Goal: Task Accomplishment & Management: Complete application form

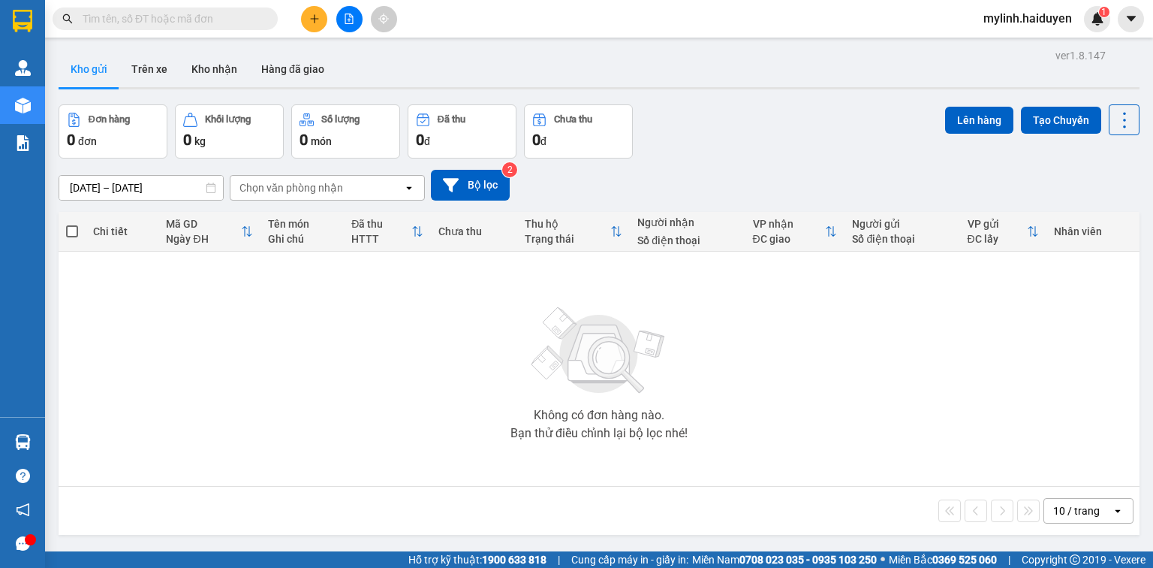
click at [238, 17] on input "text" at bounding box center [171, 19] width 177 height 17
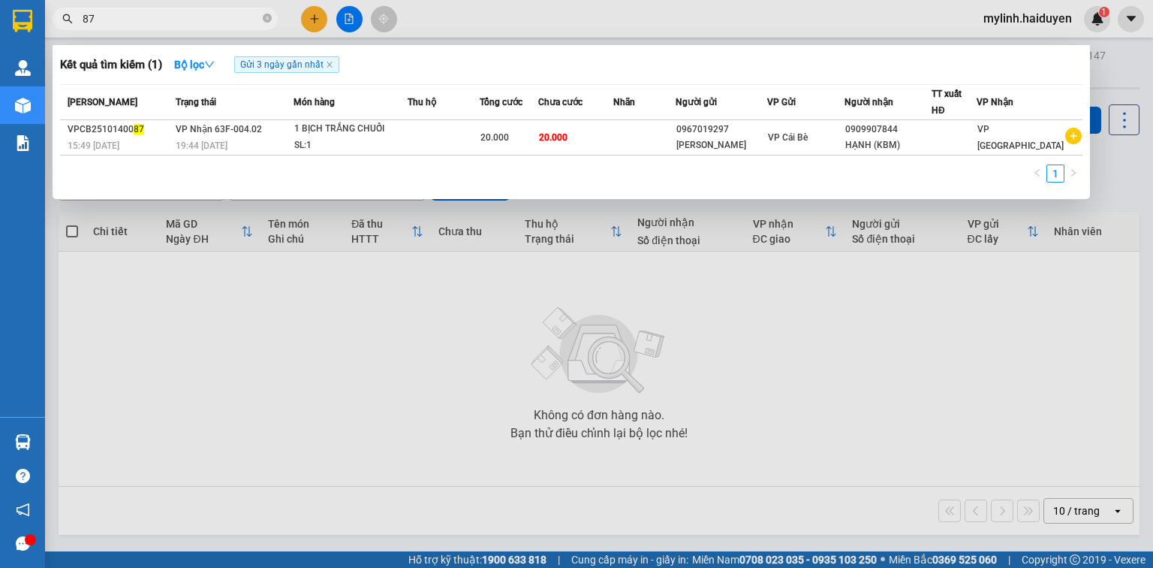
type input "878"
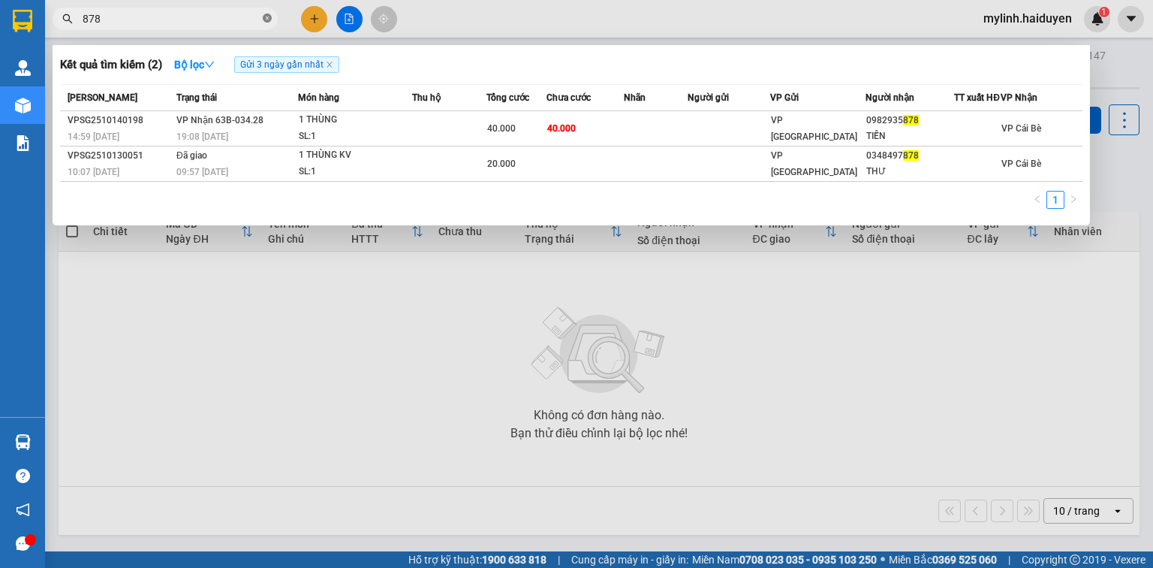
click at [267, 15] on icon "close-circle" at bounding box center [267, 18] width 9 height 9
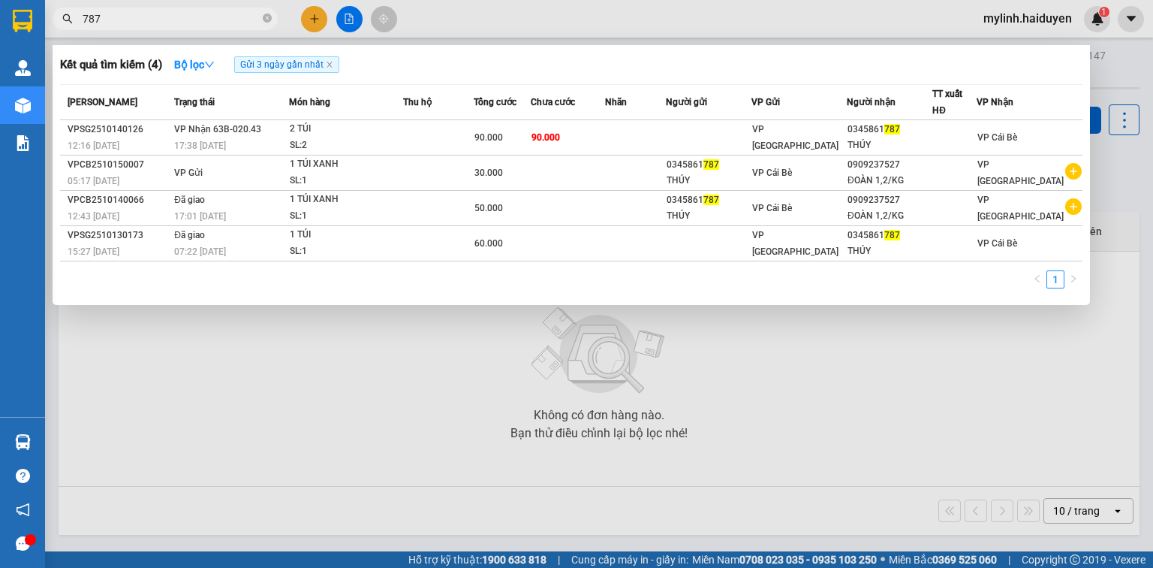
type input "787"
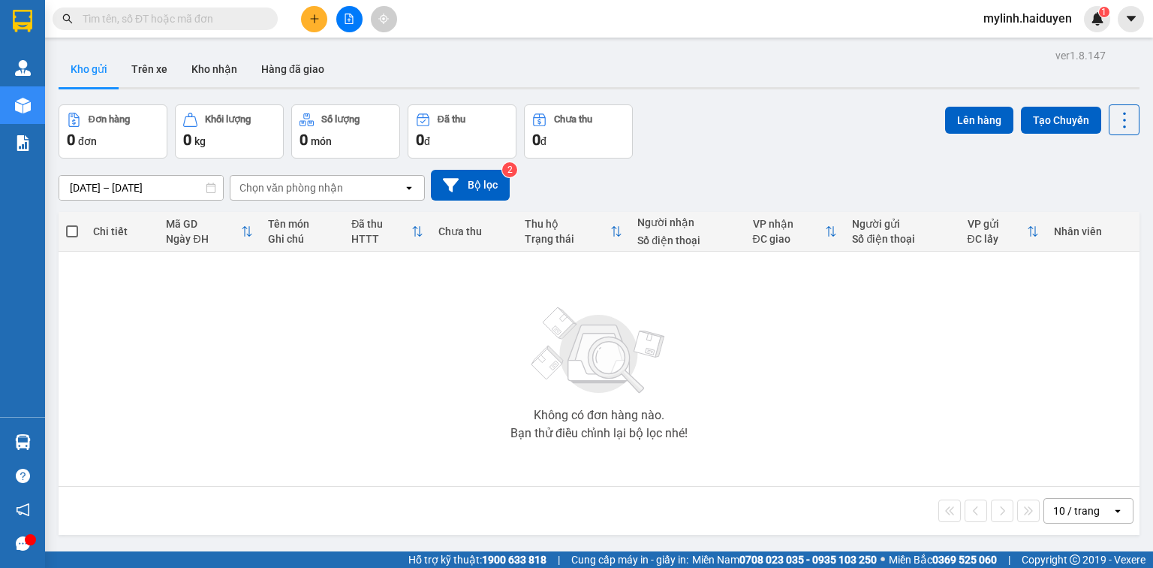
click at [320, 18] on button at bounding box center [314, 19] width 26 height 26
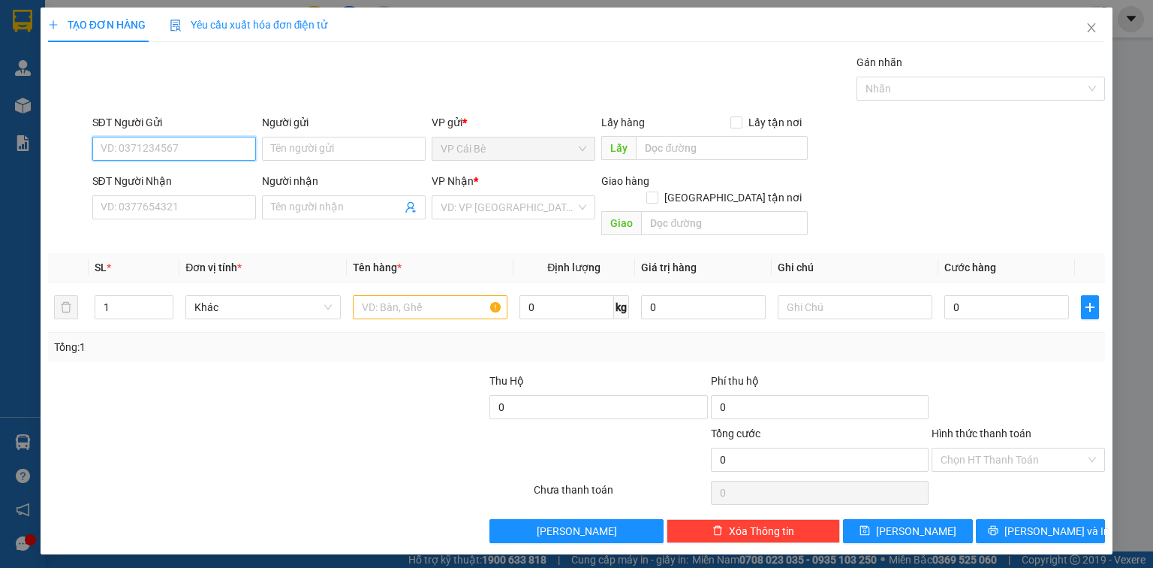
click at [192, 149] on input "SĐT Người Gửi" at bounding box center [174, 149] width 164 height 24
type input "0"
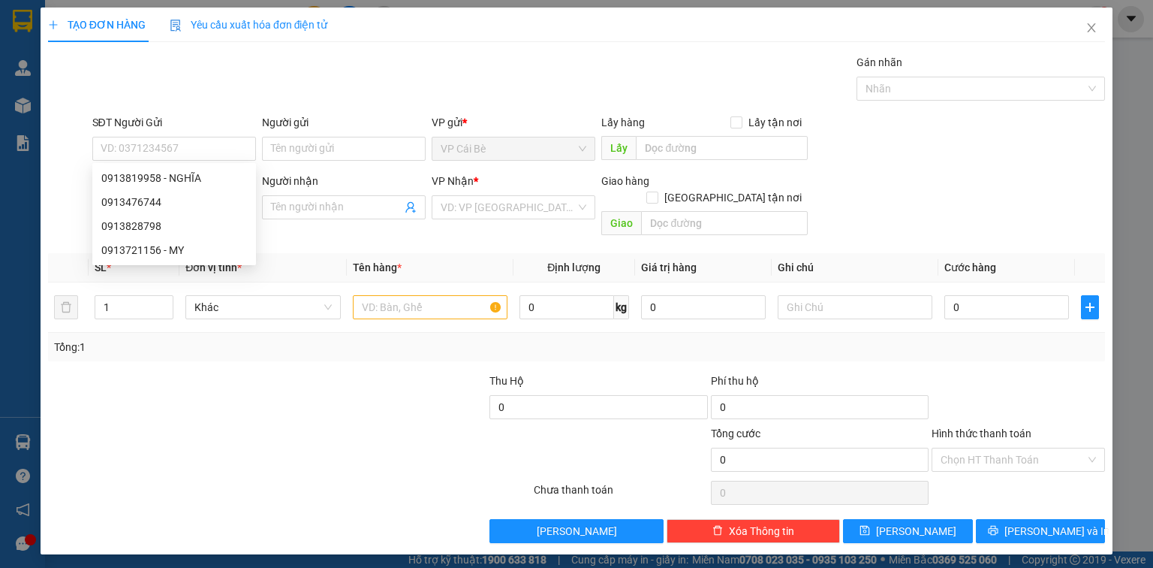
click at [399, 66] on div "Gói vận chuyển * Tiêu chuẩn Gán nhãn Nhãn" at bounding box center [599, 80] width 1020 height 53
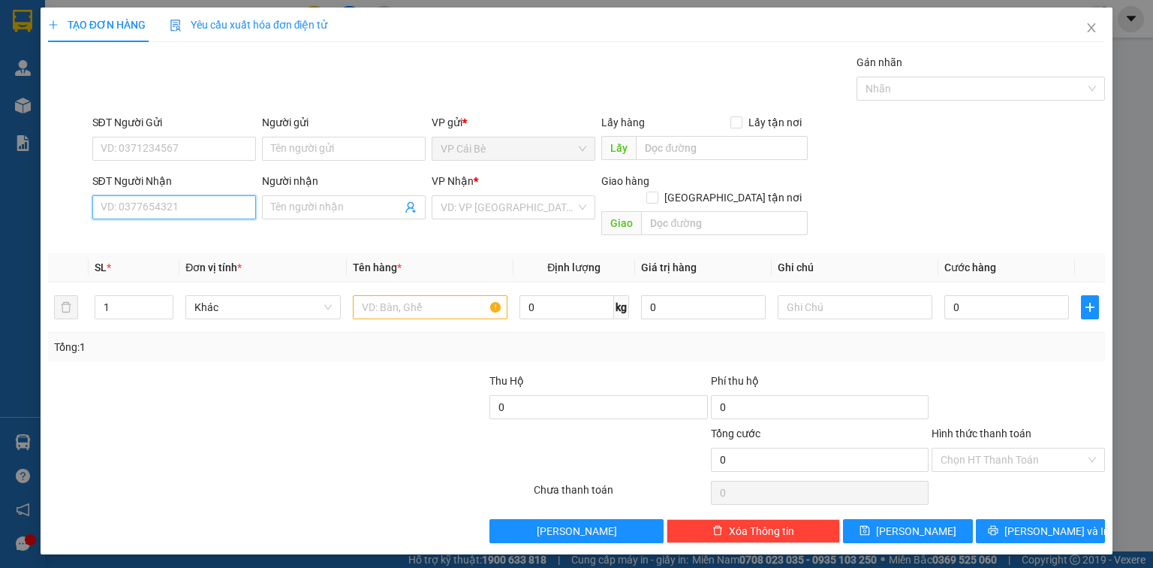
click at [219, 213] on input "SĐT Người Nhận" at bounding box center [174, 207] width 164 height 24
click at [198, 234] on div "0769359982 - PHƯỢNG" at bounding box center [174, 236] width 146 height 17
type input "0769359982"
type input "PHƯỢNG"
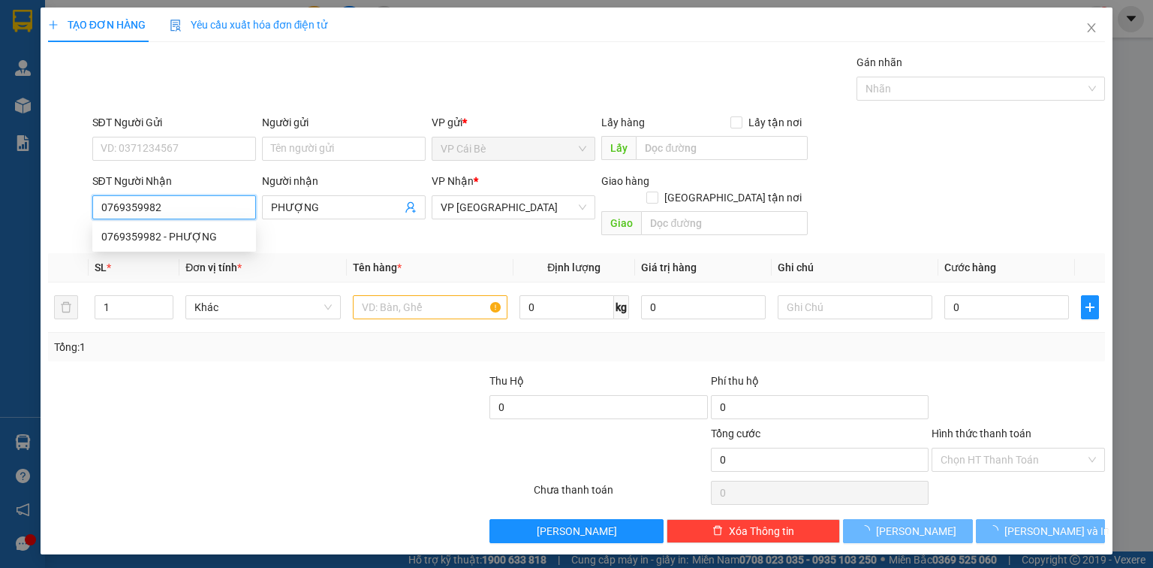
type input "20.000"
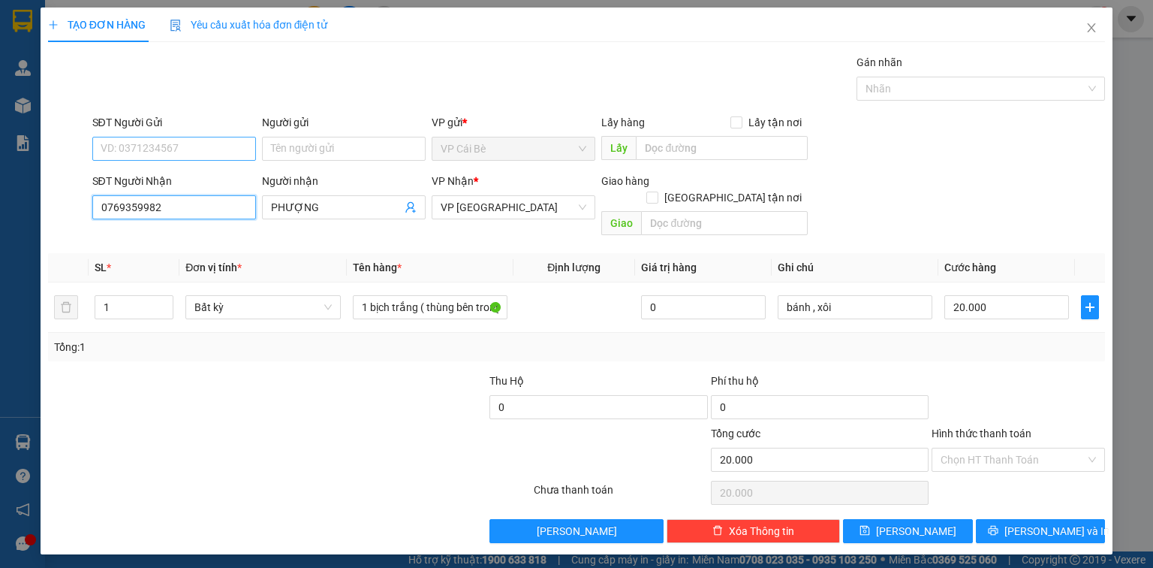
type input "0769359982"
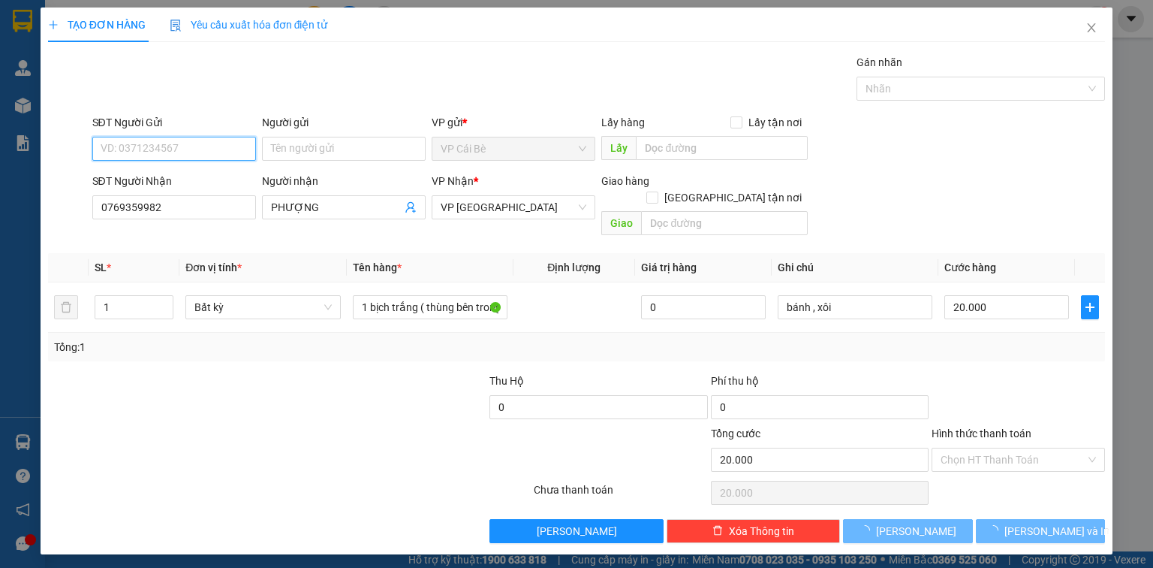
click at [172, 153] on input "SĐT Người Gửi" at bounding box center [174, 149] width 164 height 24
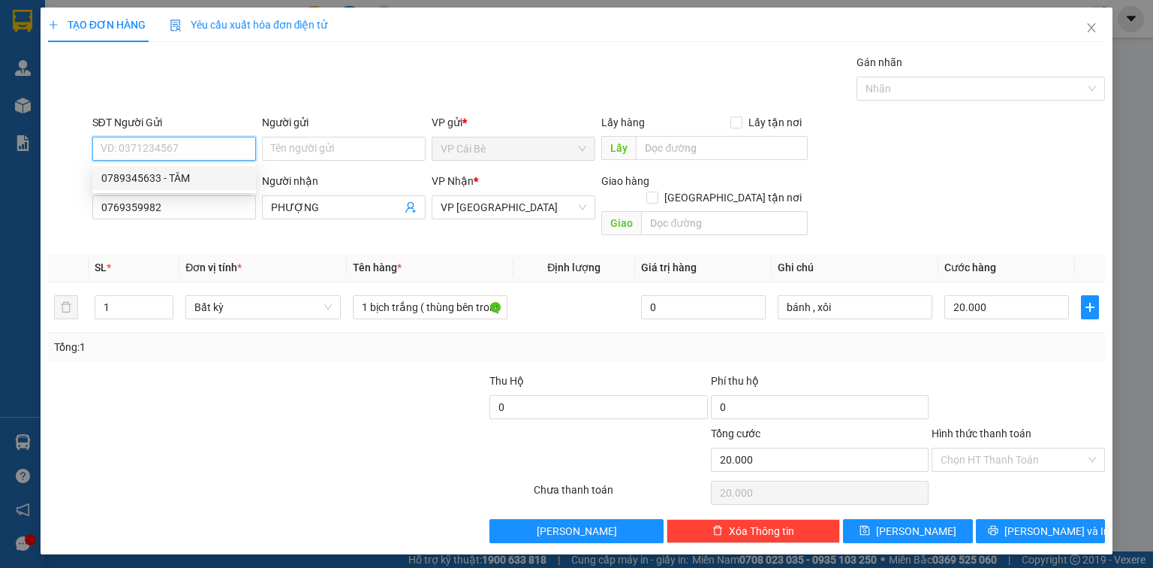
click at [176, 149] on input "SĐT Người Gửi" at bounding box center [174, 149] width 164 height 24
type input "0913989210"
click at [186, 170] on div "0913989210 - TRANG" at bounding box center [174, 178] width 146 height 17
type input "TRANG"
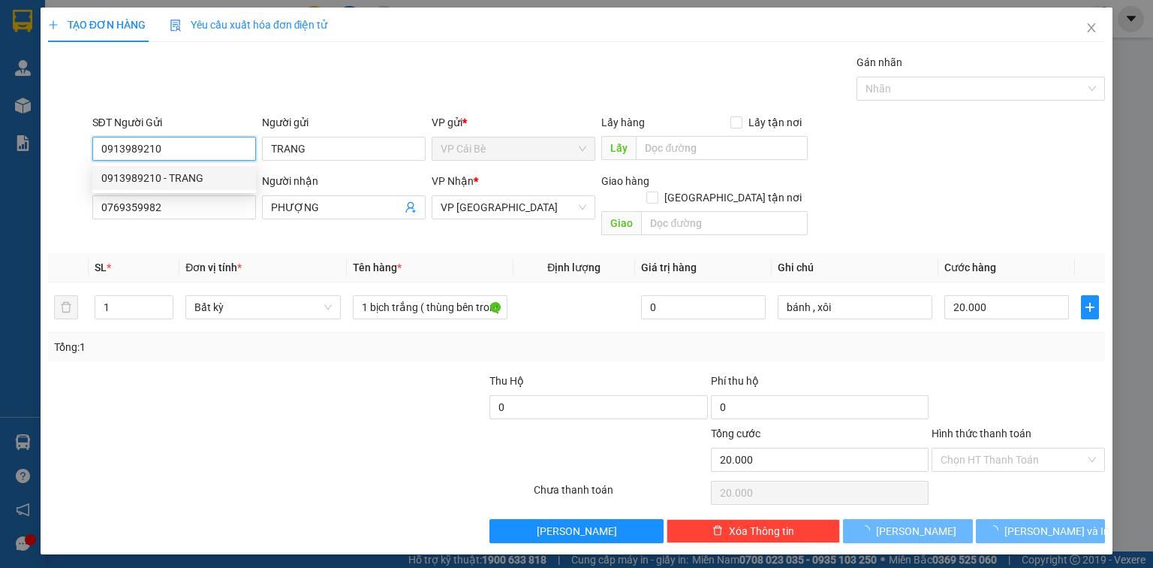
type input "70.000"
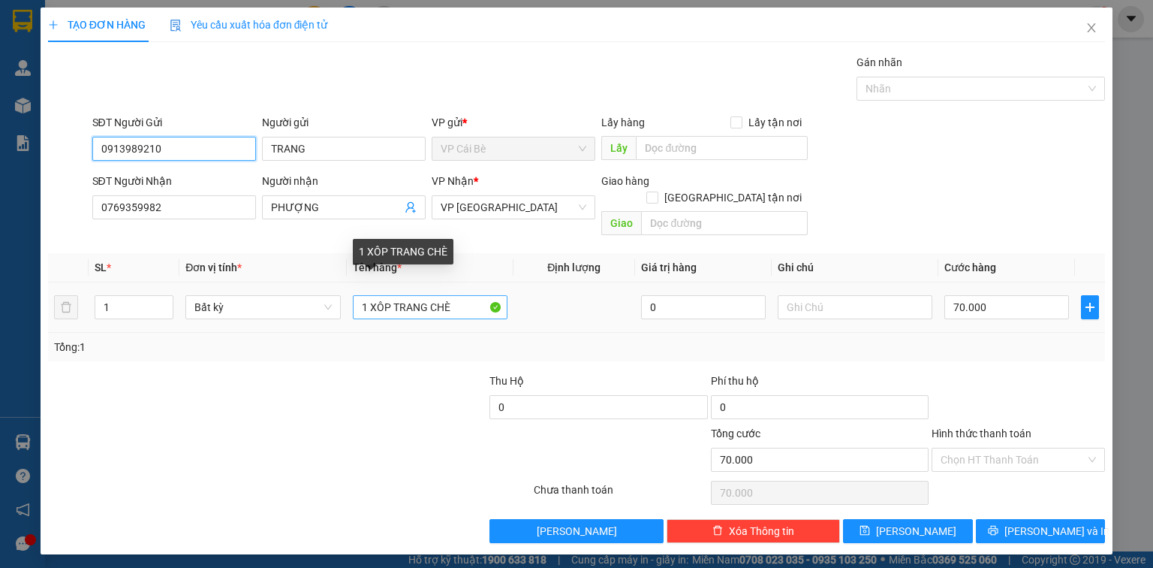
type input "0913989210"
click at [472, 295] on input "1 XÔP TRANG CHÈ" at bounding box center [430, 307] width 155 height 24
click at [424, 295] on input "1 XÔP TRANGBÌ·" at bounding box center [430, 307] width 155 height 24
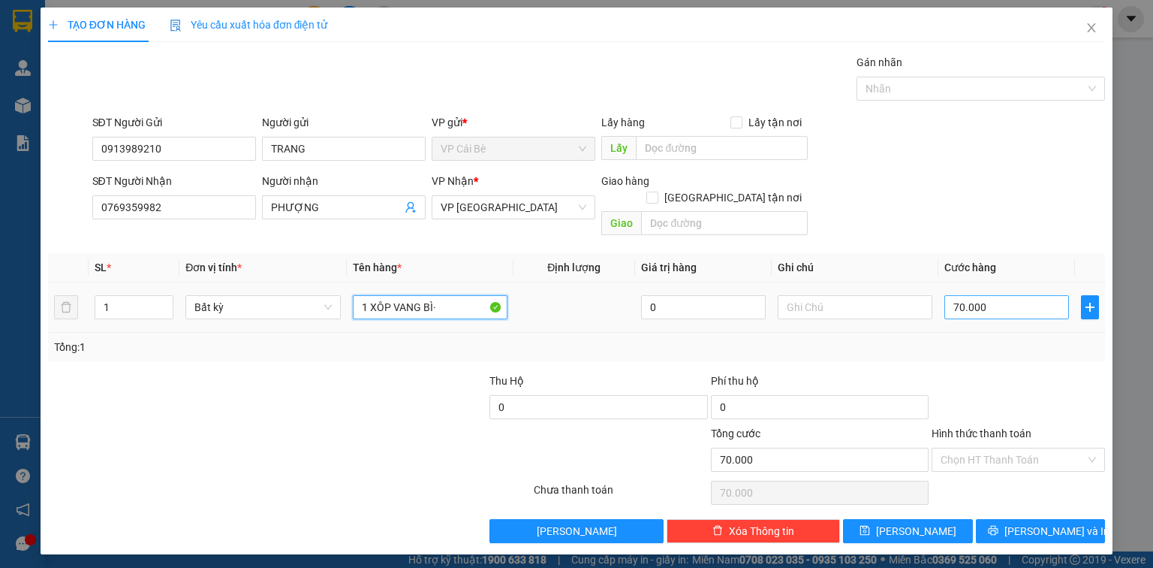
type input "1 XÔP VANG BÌ·"
click at [1002, 295] on input "70.000" at bounding box center [1007, 307] width 125 height 24
type input "0"
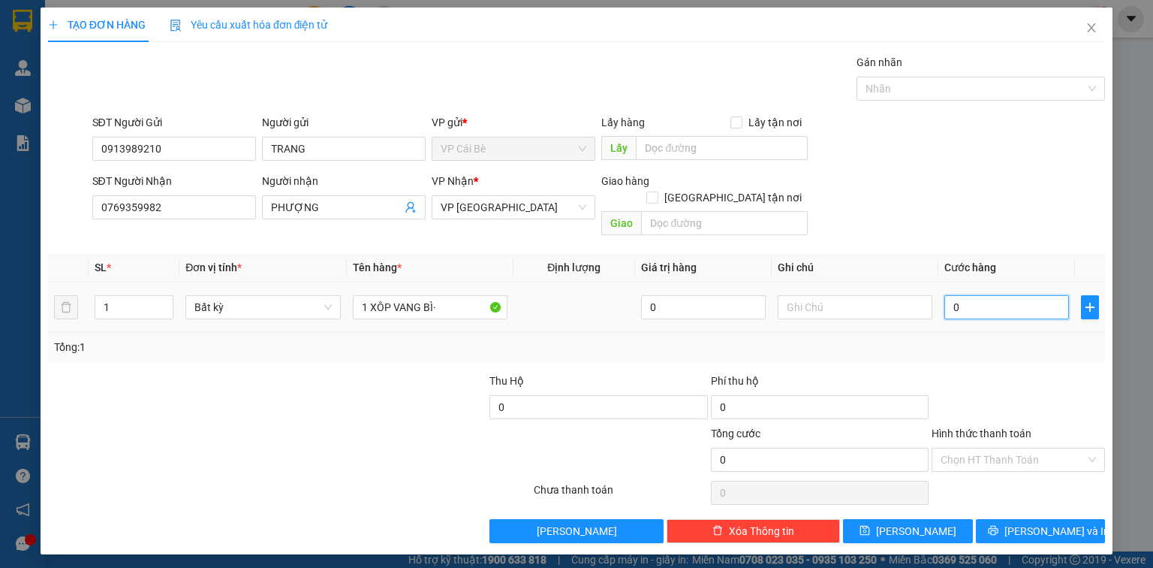
type input "004"
type input "4"
type input "40"
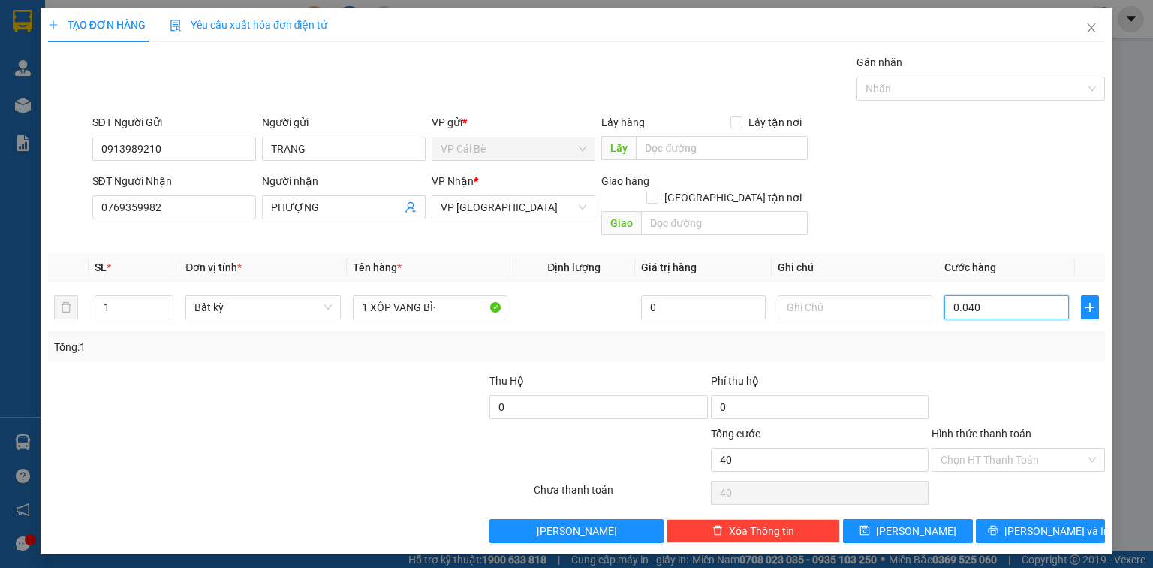
type input "0.040"
click at [939, 200] on div "SĐT Người Nhận 0769359982 Người nhận PHƯỢNG VP Nhận * VP [GEOGRAPHIC_DATA] Giao…" at bounding box center [599, 207] width 1020 height 69
type input "40.000"
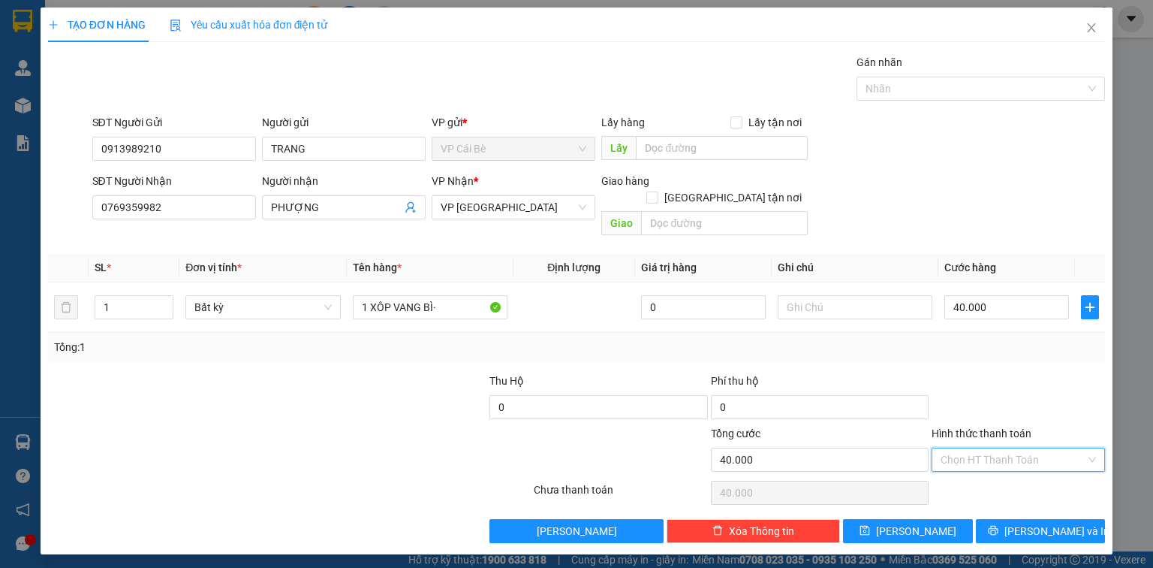
drag, startPoint x: 1027, startPoint y: 435, endPoint x: 1019, endPoint y: 454, distance: 20.5
click at [1024, 448] on input "Hình thức thanh toán" at bounding box center [1013, 459] width 145 height 23
click at [1003, 476] on div "Tại văn phòng" at bounding box center [1018, 471] width 155 height 17
type input "0"
click at [932, 523] on button "[PERSON_NAME]" at bounding box center [908, 531] width 130 height 24
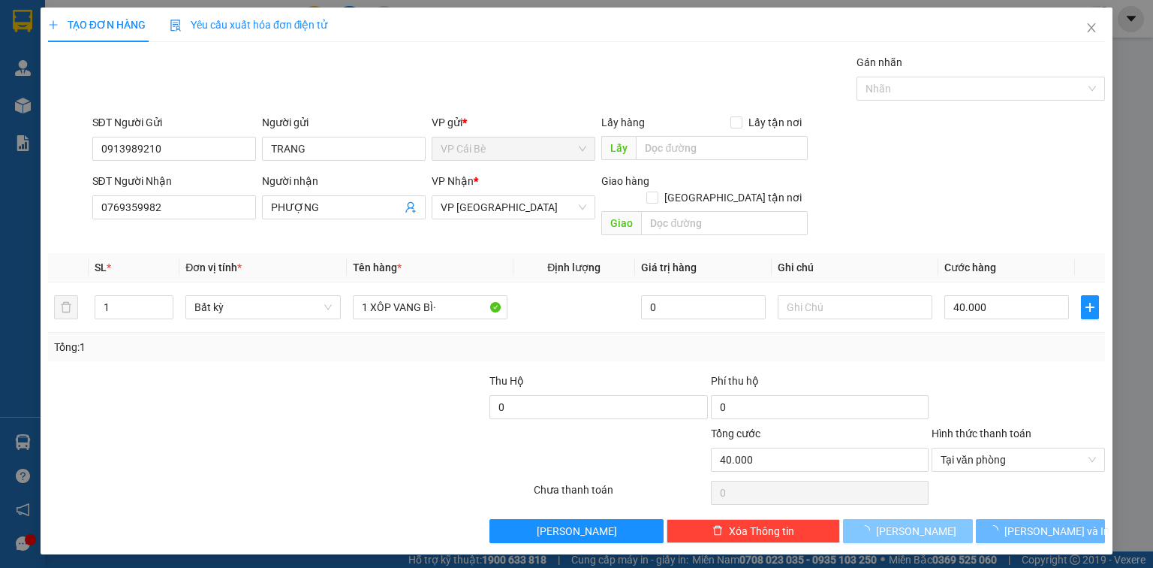
type input "0"
